Goal: Task Accomplishment & Management: Manage account settings

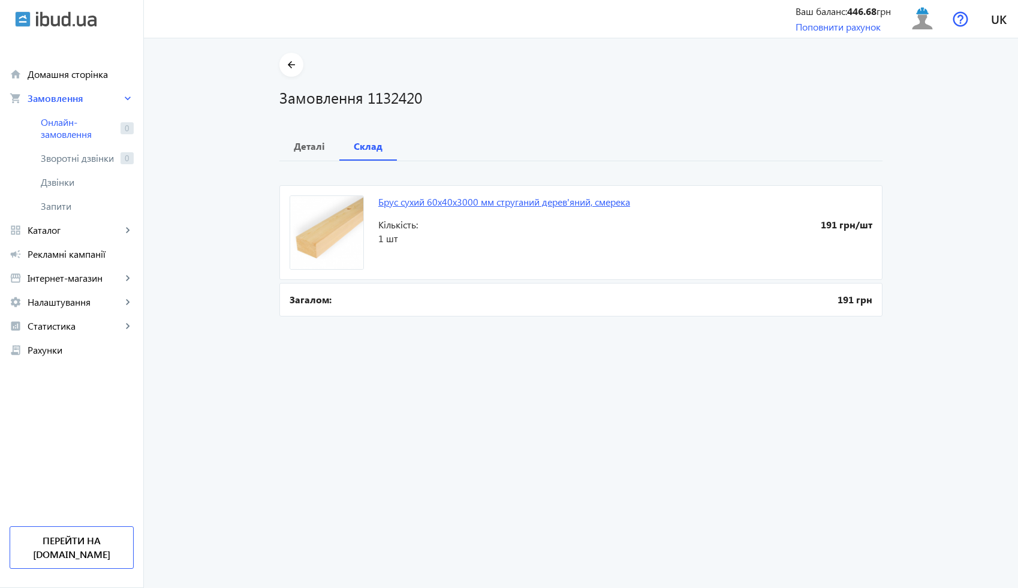
click at [444, 199] on link "Брус сухий 60x40x3000 мм струганий дерев'яний, смерека" at bounding box center [504, 201] width 252 height 13
click at [316, 147] on b "Деталі" at bounding box center [309, 146] width 31 height 10
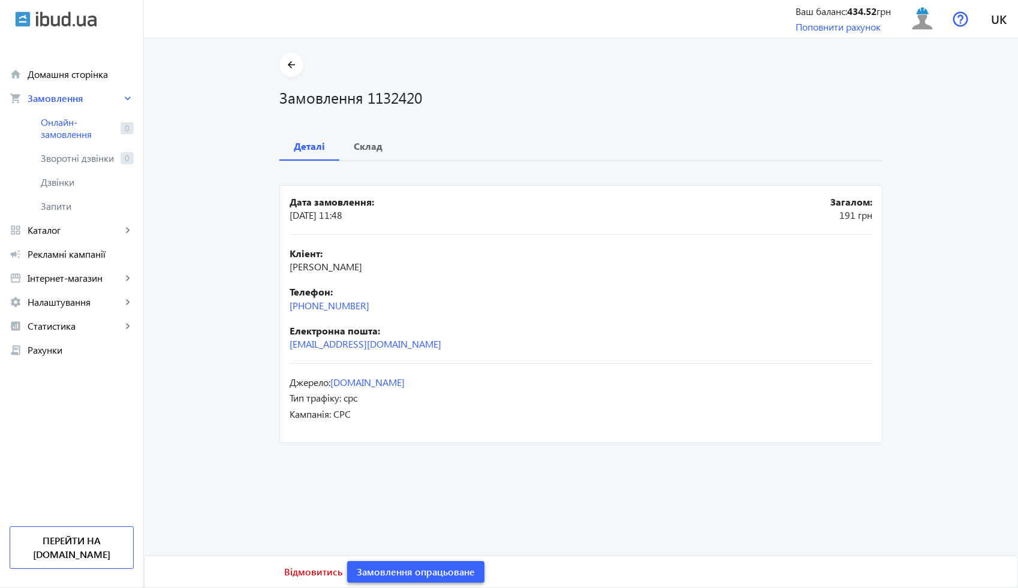
click at [436, 568] on span "Замовлення опрацьоване" at bounding box center [416, 571] width 118 height 13
